Goal: Transaction & Acquisition: Book appointment/travel/reservation

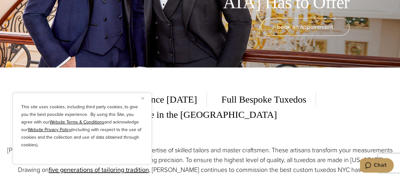
scroll to position [114, 0]
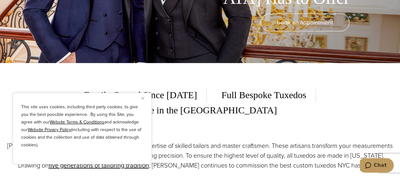
click at [142, 99] on img "Close" at bounding box center [142, 98] width 3 height 3
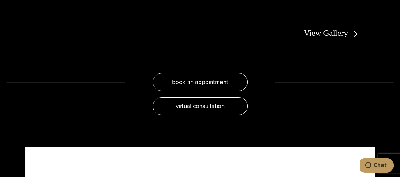
scroll to position [1222, 0]
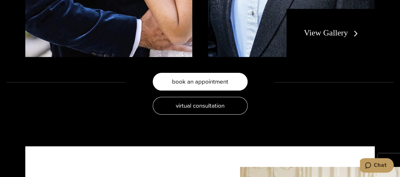
click at [198, 77] on span "book an appointment" at bounding box center [200, 81] width 56 height 9
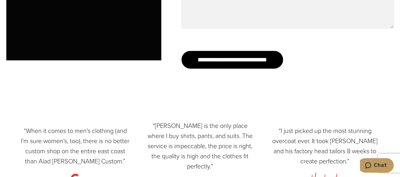
drag, startPoint x: 197, startPoint y: 82, endPoint x: 172, endPoint y: 103, distance: 33.0
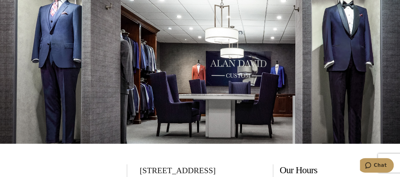
scroll to position [1071, 0]
